Goal: Information Seeking & Learning: Learn about a topic

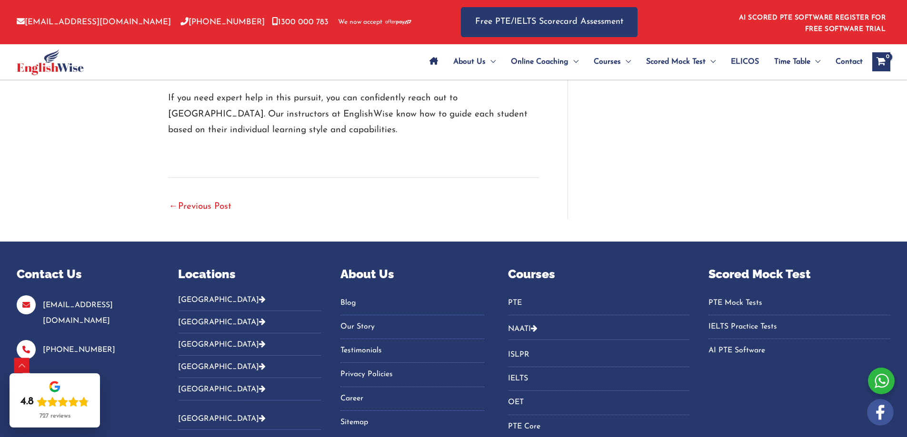
scroll to position [2566, 0]
